Goal: Navigation & Orientation: Find specific page/section

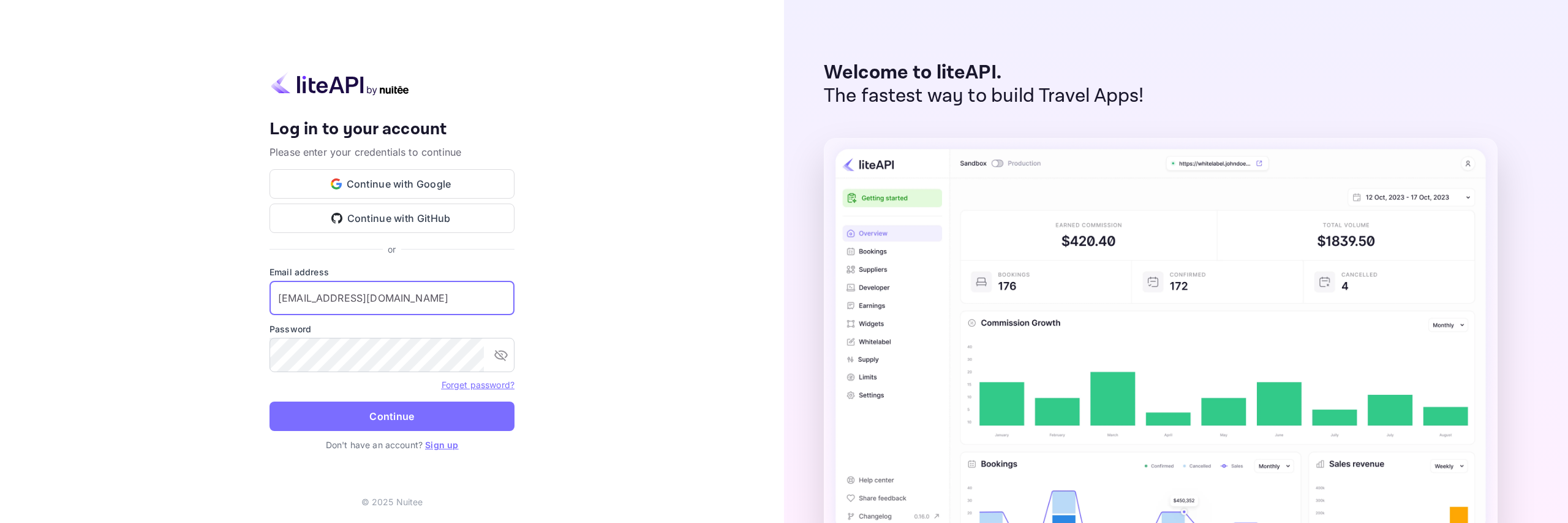
click at [356, 305] on input "services@withjoy.com" at bounding box center [392, 298] width 245 height 34
click at [561, 236] on div "Your account has been created successfully, a confirmation link has been sent t…" at bounding box center [392, 261] width 784 height 523
click at [407, 403] on button "Continue" at bounding box center [392, 416] width 245 height 30
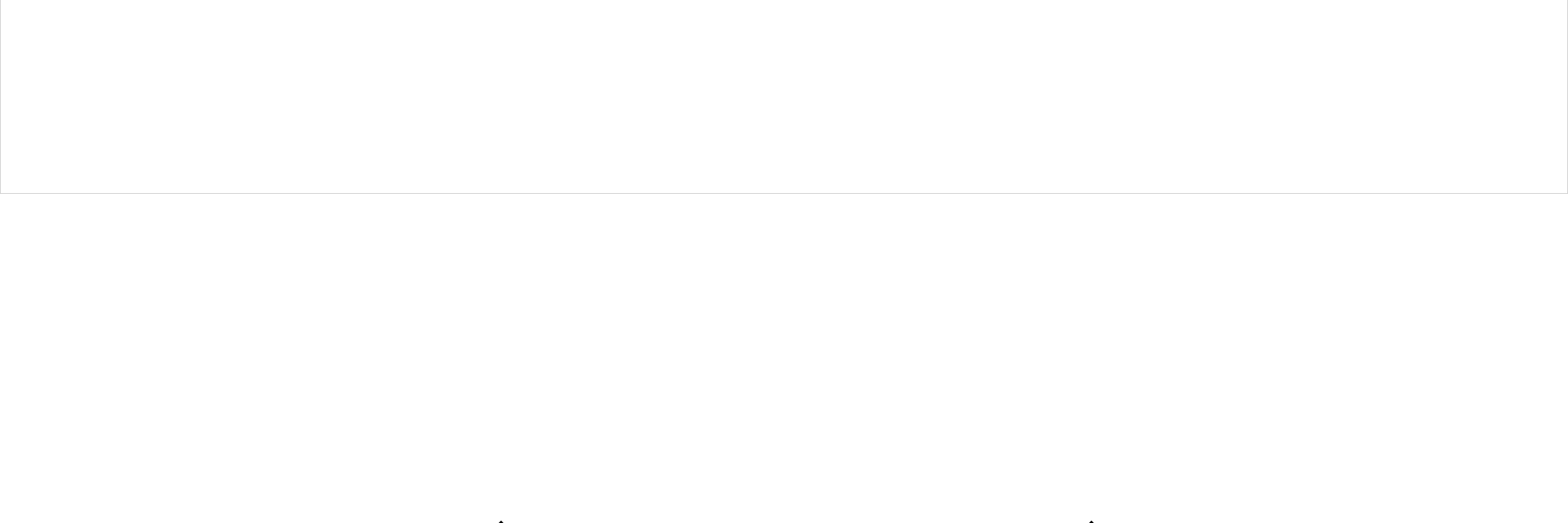
scroll to position [336, 0]
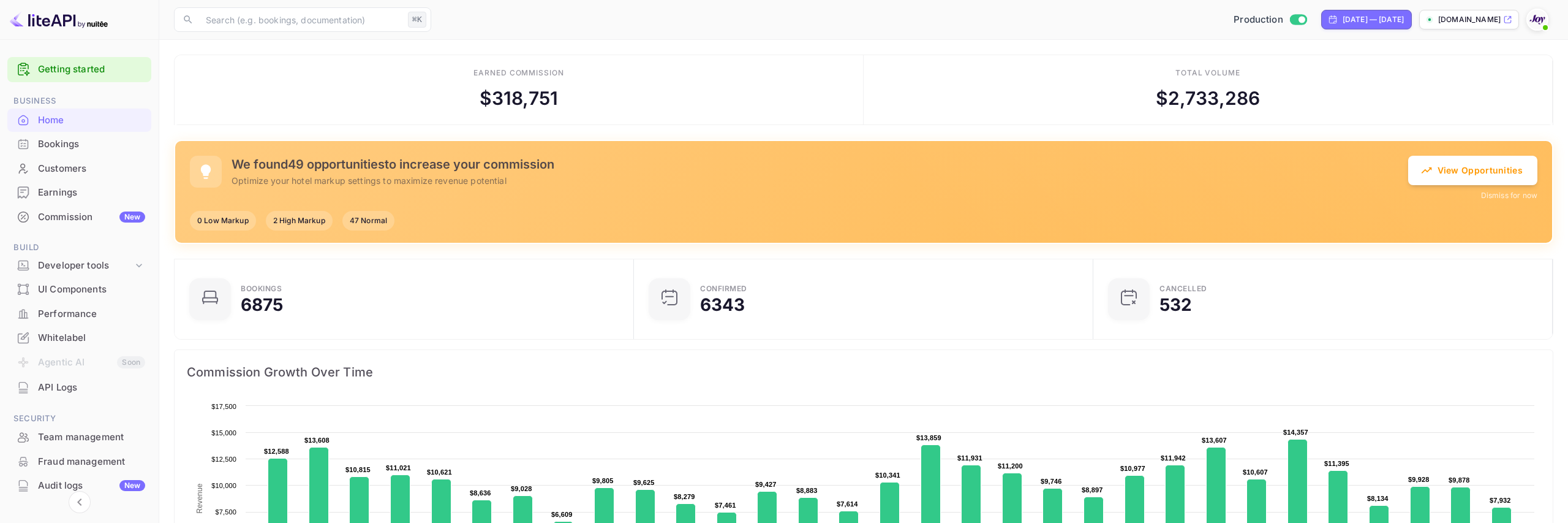
click at [89, 224] on div "Commission New" at bounding box center [79, 217] width 144 height 24
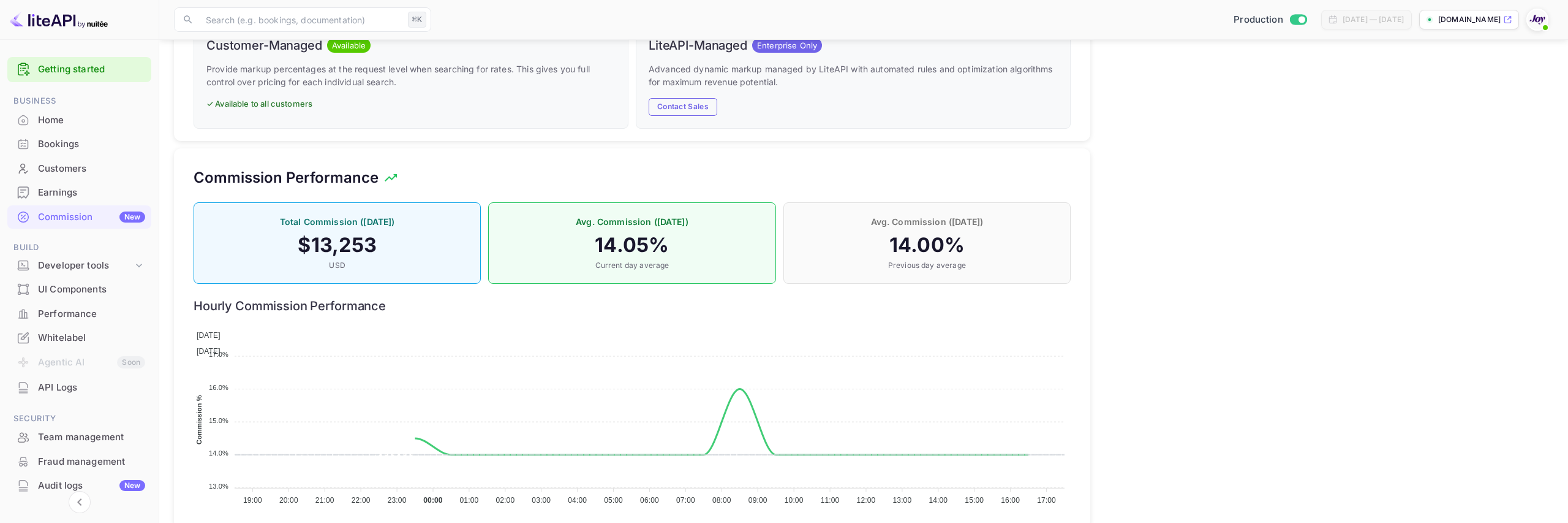
scroll to position [843, 0]
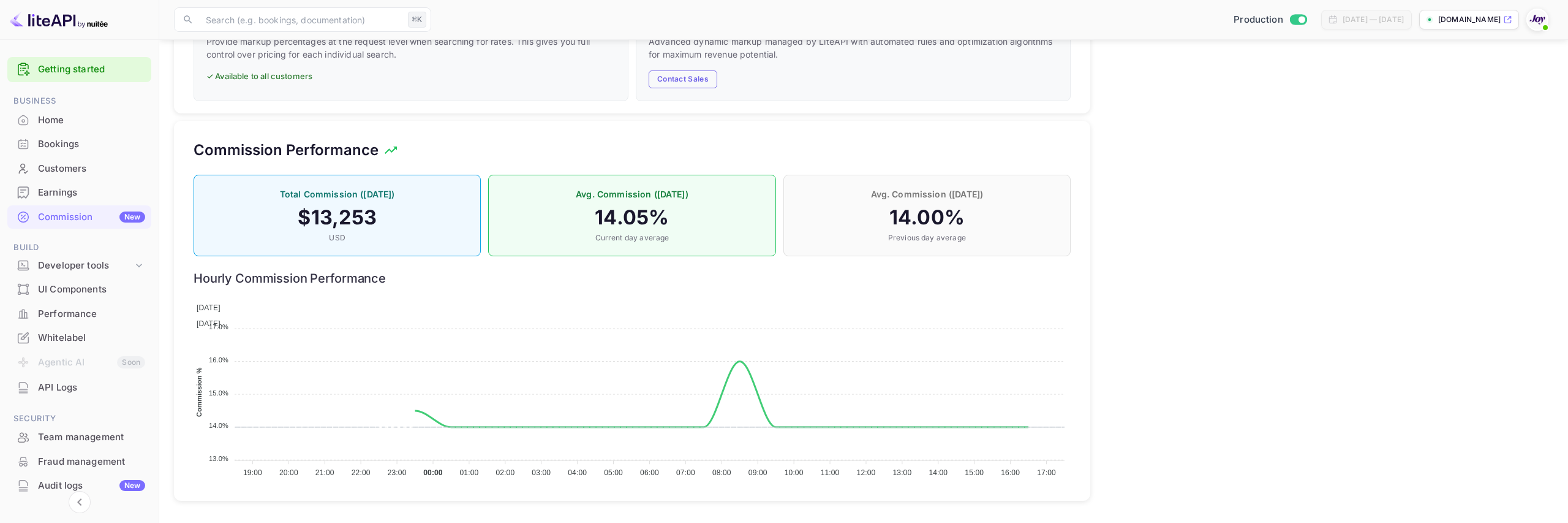
click at [60, 119] on div "Home" at bounding box center [92, 120] width 107 height 14
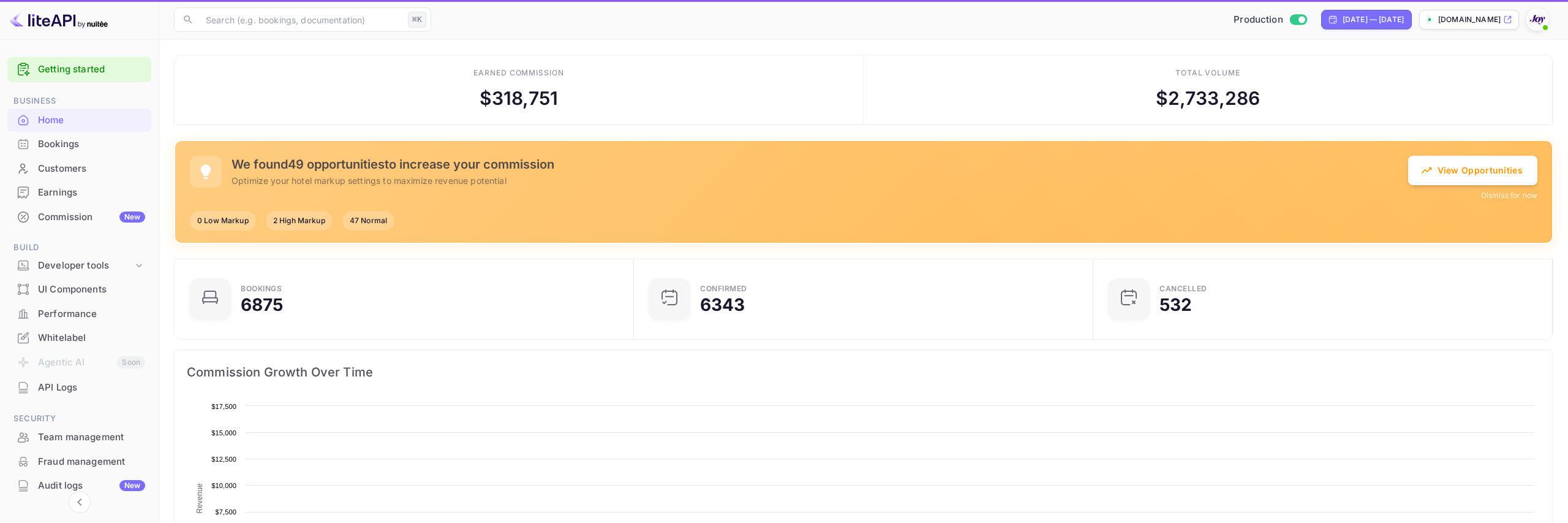
scroll to position [199, 452]
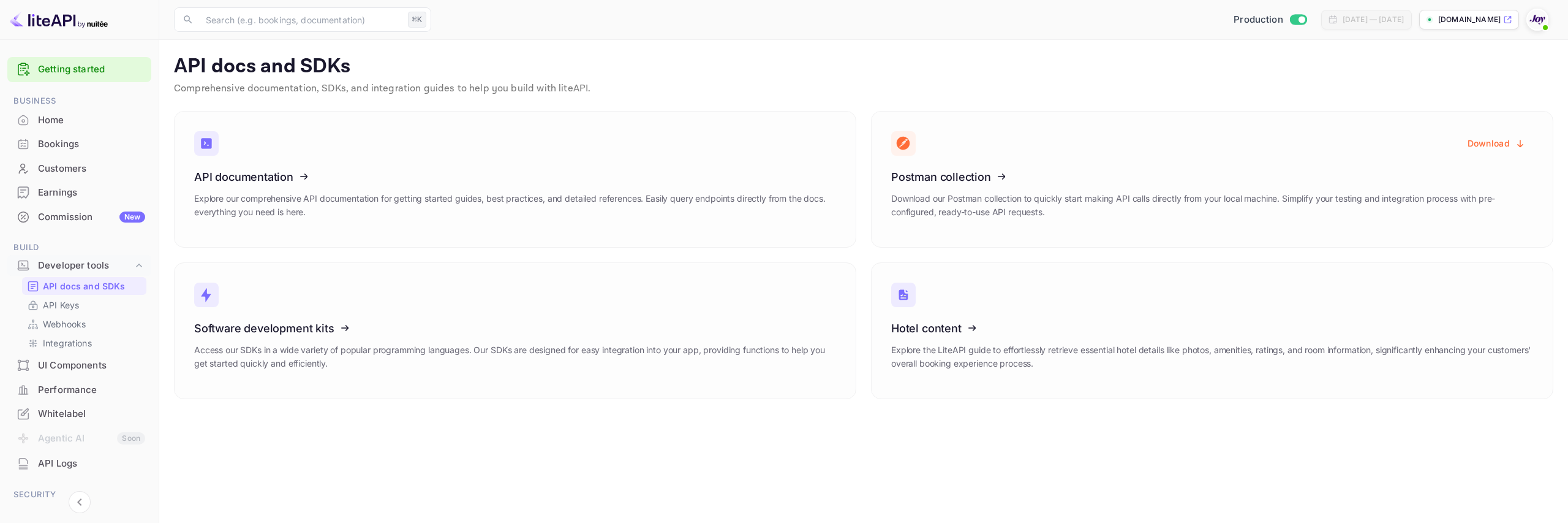
click at [63, 120] on div "Home" at bounding box center [92, 120] width 107 height 14
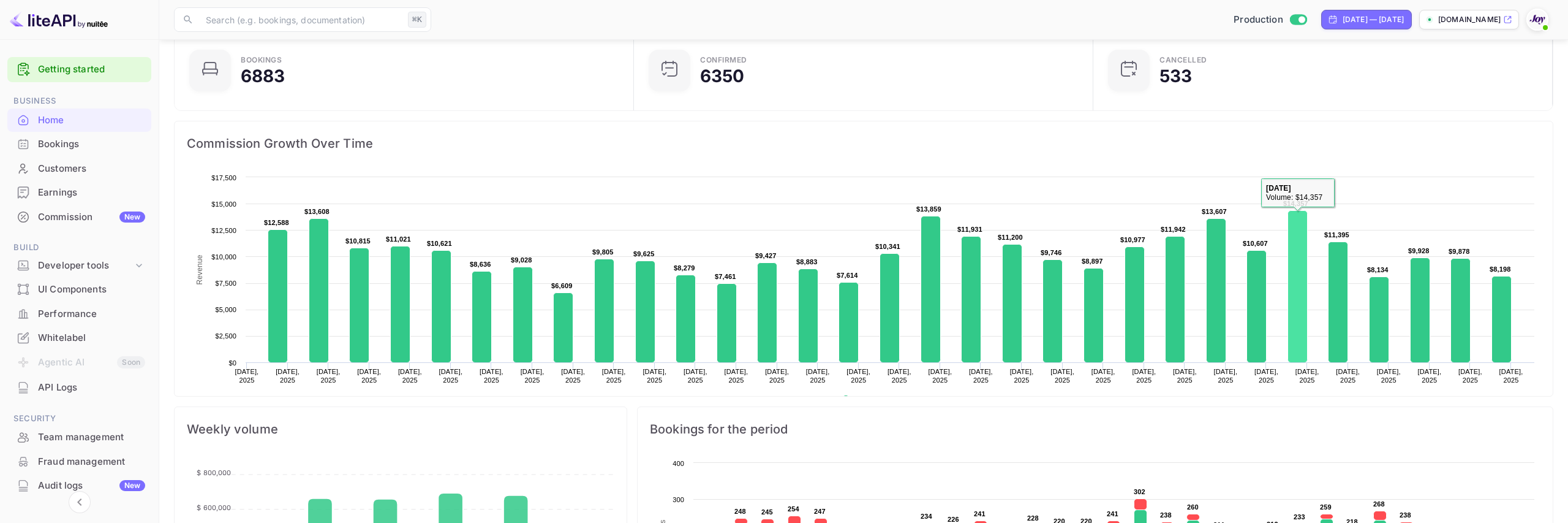
scroll to position [357, 0]
